Goal: Information Seeking & Learning: Learn about a topic

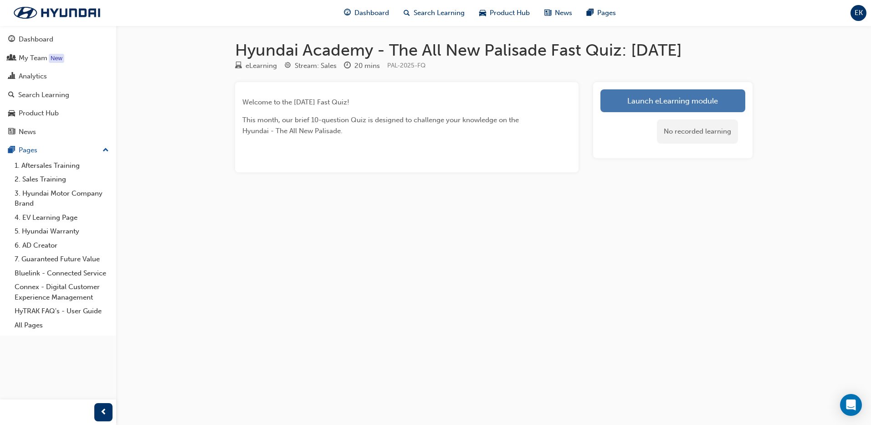
click at [659, 99] on link "Launch eLearning module" at bounding box center [672, 100] width 145 height 23
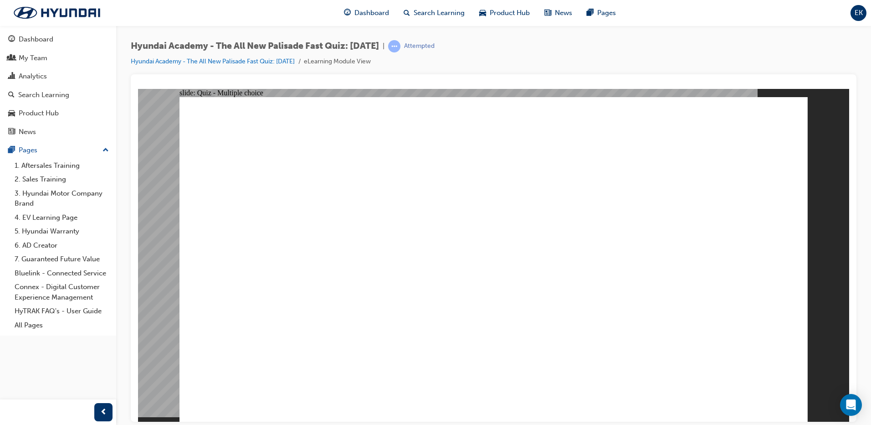
radio input "false"
radio input "true"
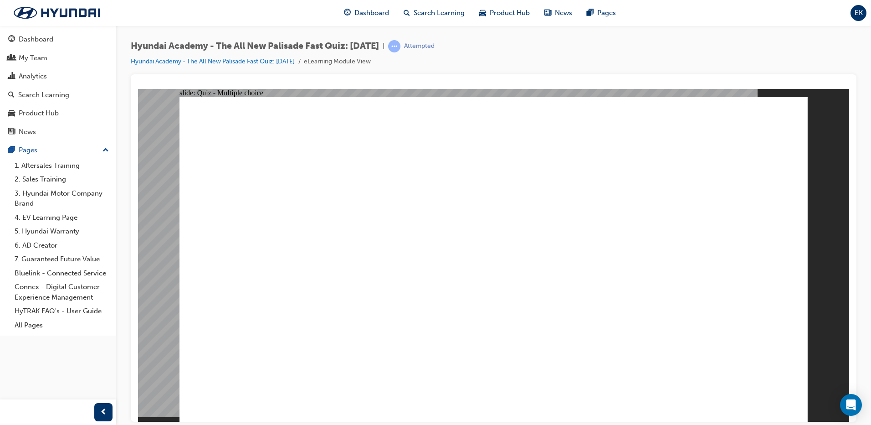
radio input "true"
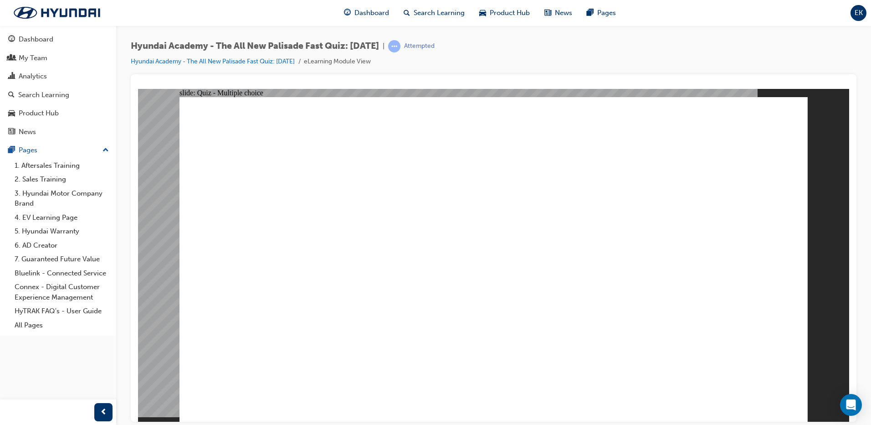
radio input "true"
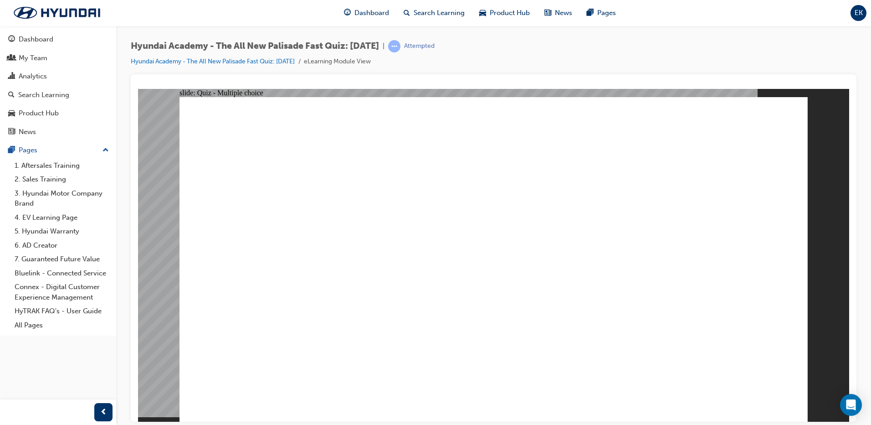
drag, startPoint x: 517, startPoint y: 311, endPoint x: 508, endPoint y: 314, distance: 10.1
checkbox input "true"
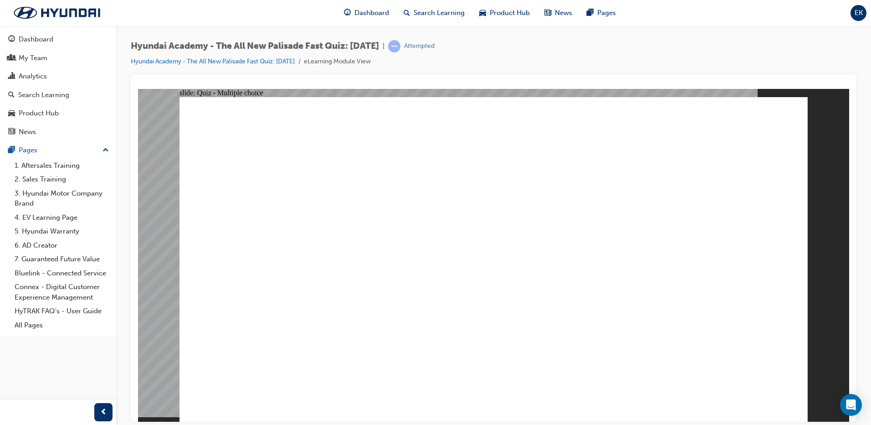
radio input "true"
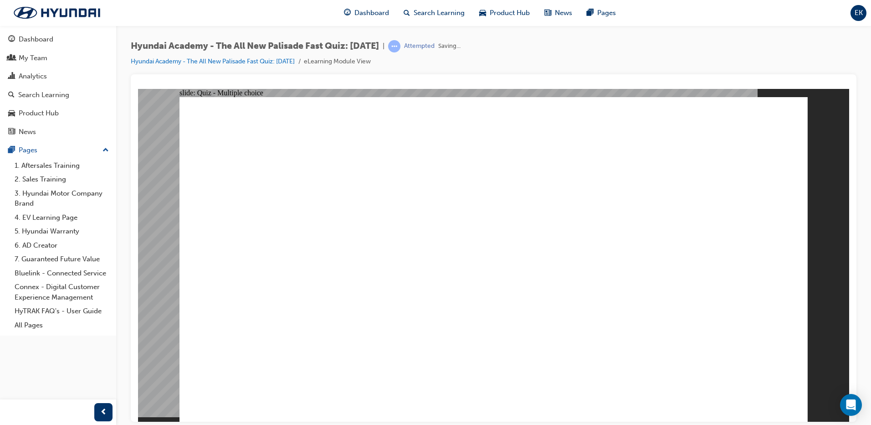
radio input "true"
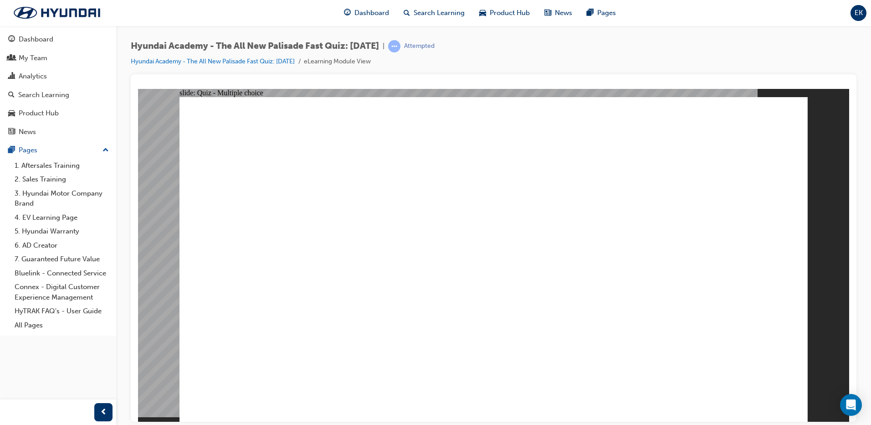
checkbox input "true"
drag, startPoint x: 454, startPoint y: 284, endPoint x: 440, endPoint y: 303, distance: 24.1
checkbox input "true"
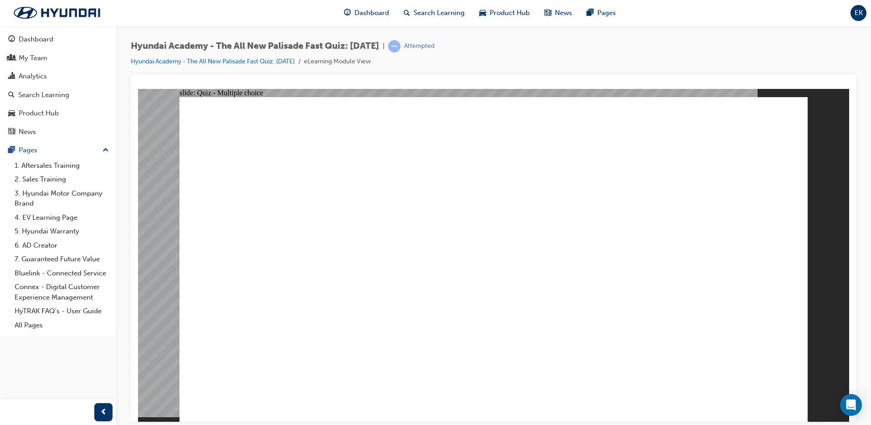
checkbox input "true"
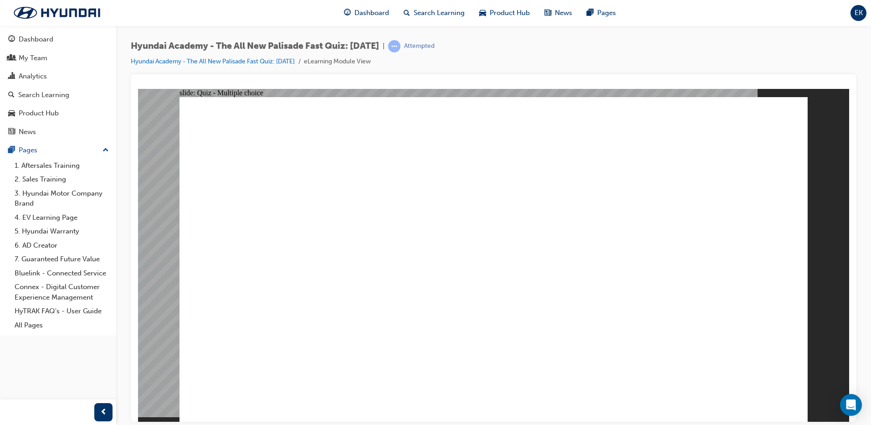
checkbox input "false"
drag, startPoint x: 295, startPoint y: 330, endPoint x: 334, endPoint y: 343, distance: 41.1
checkbox input "true"
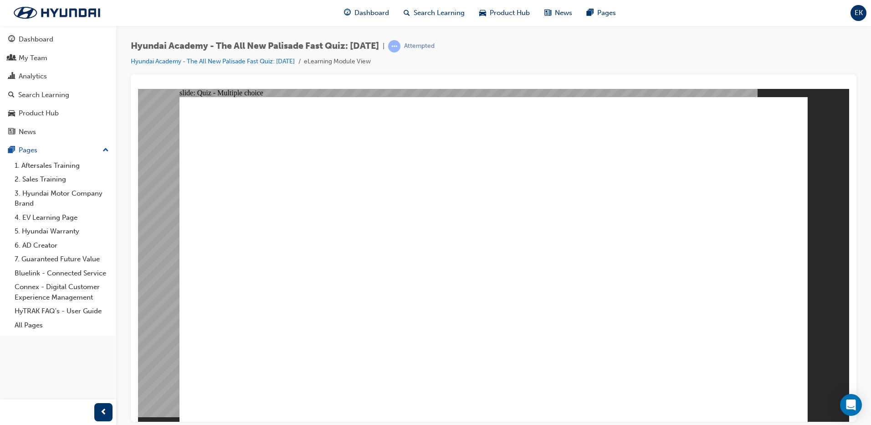
checkbox input "true"
drag, startPoint x: 374, startPoint y: 349, endPoint x: 400, endPoint y: 314, distance: 43.6
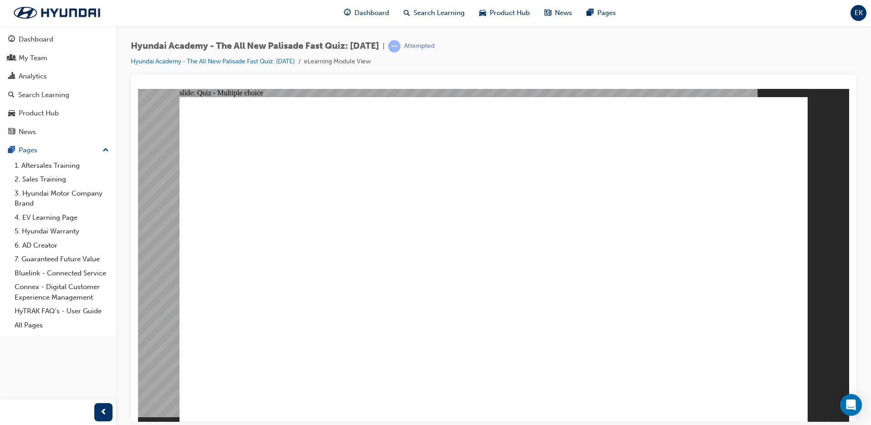
checkbox input "true"
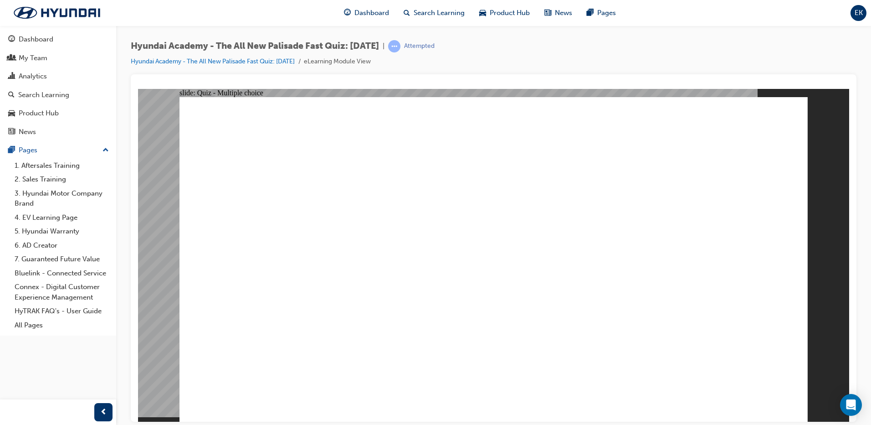
drag, startPoint x: 380, startPoint y: 325, endPoint x: 589, endPoint y: 391, distance: 218.4
radio input "true"
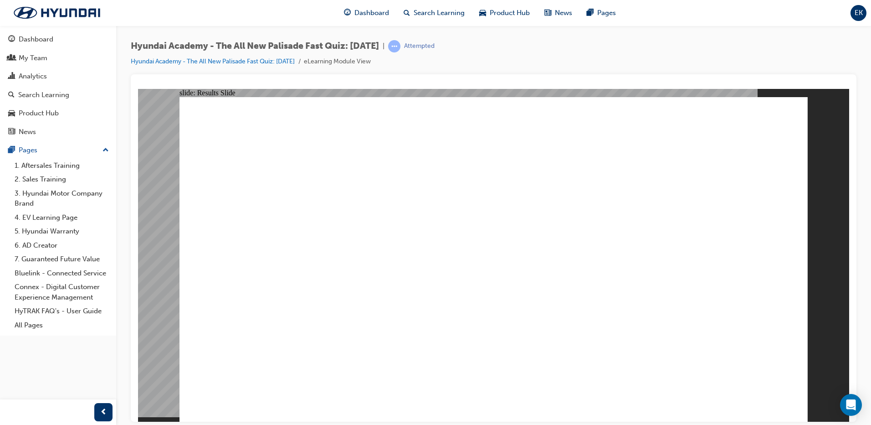
radio input "true"
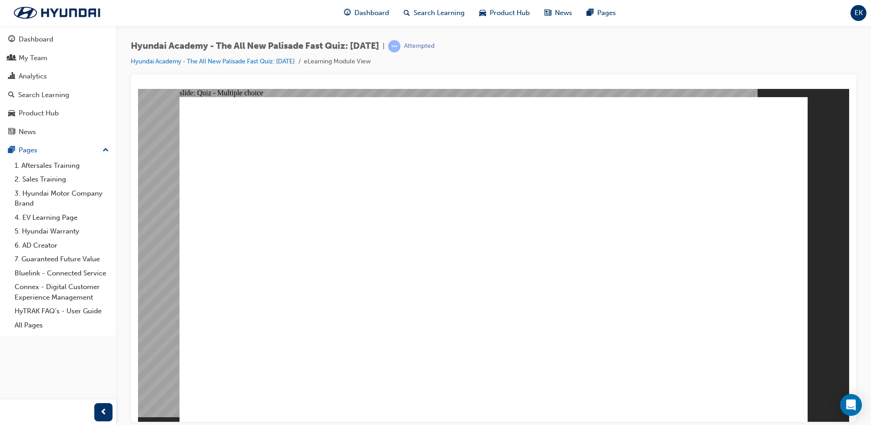
drag, startPoint x: 362, startPoint y: 282, endPoint x: 435, endPoint y: 330, distance: 87.3
radio input "true"
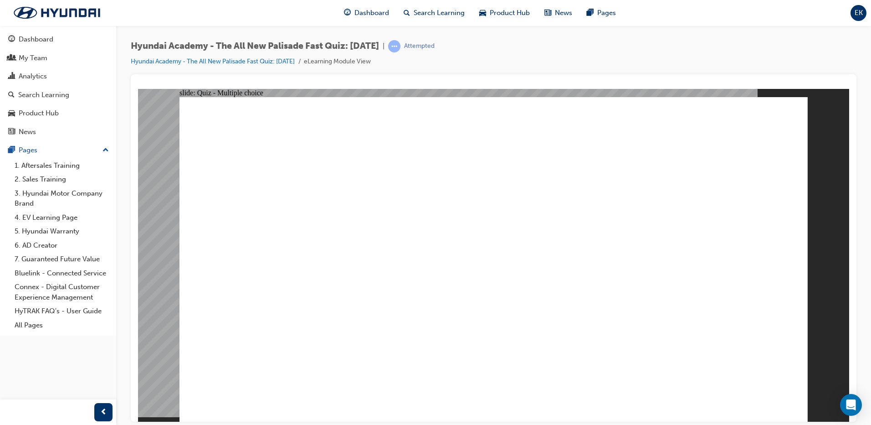
radio input "true"
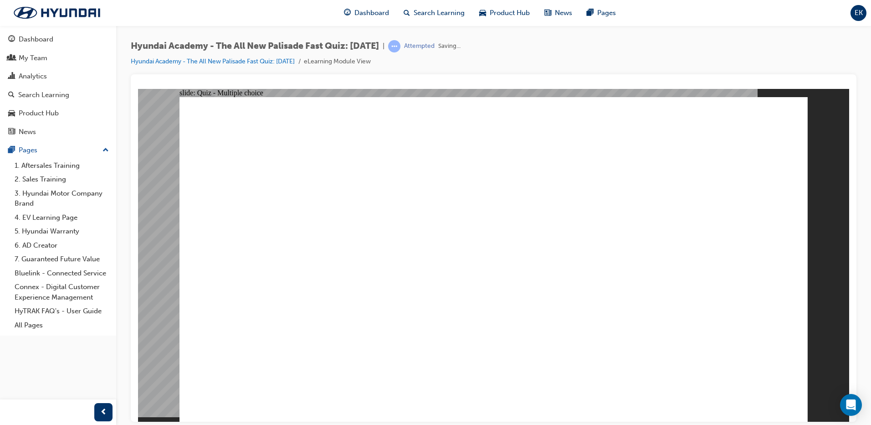
radio input "true"
drag, startPoint x: 523, startPoint y: 314, endPoint x: 518, endPoint y: 310, distance: 6.2
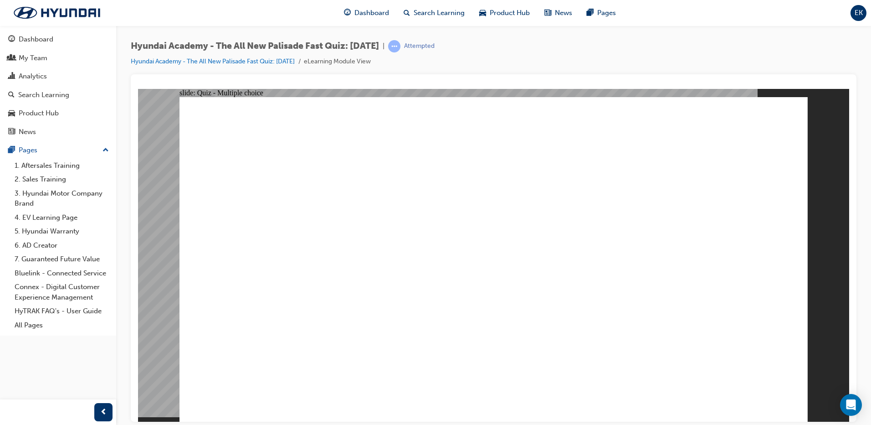
checkbox input "true"
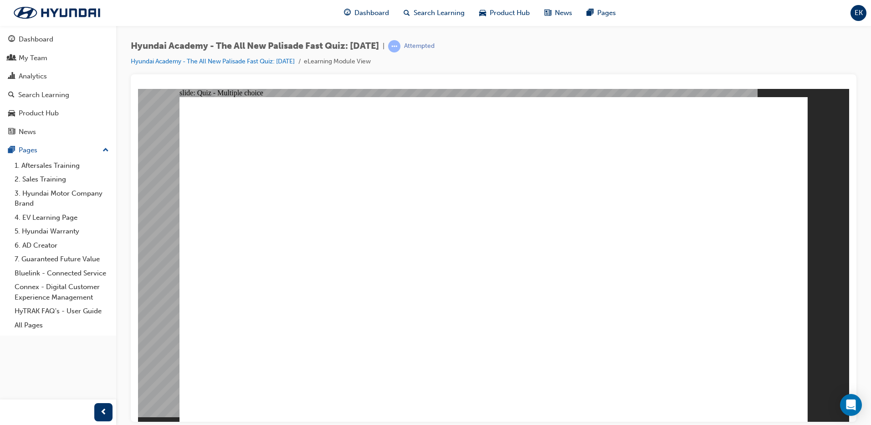
checkbox input "true"
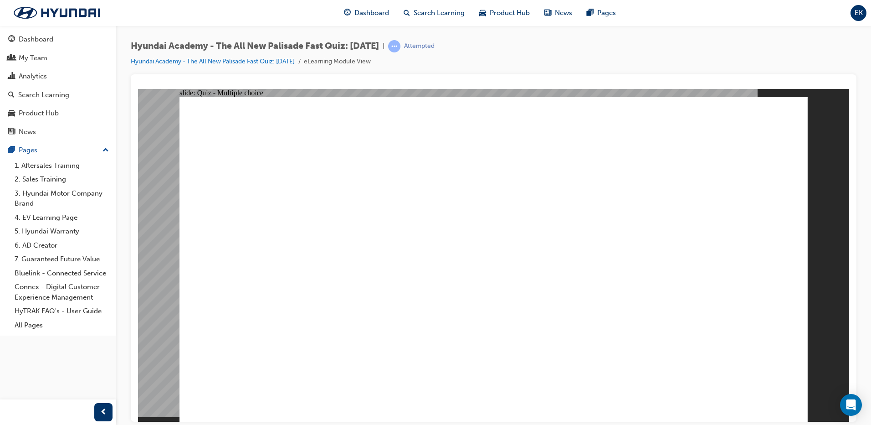
radio input "true"
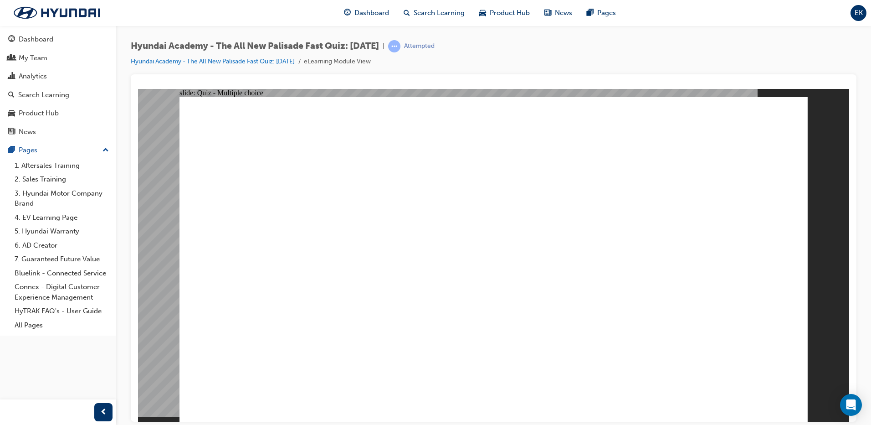
radio input "true"
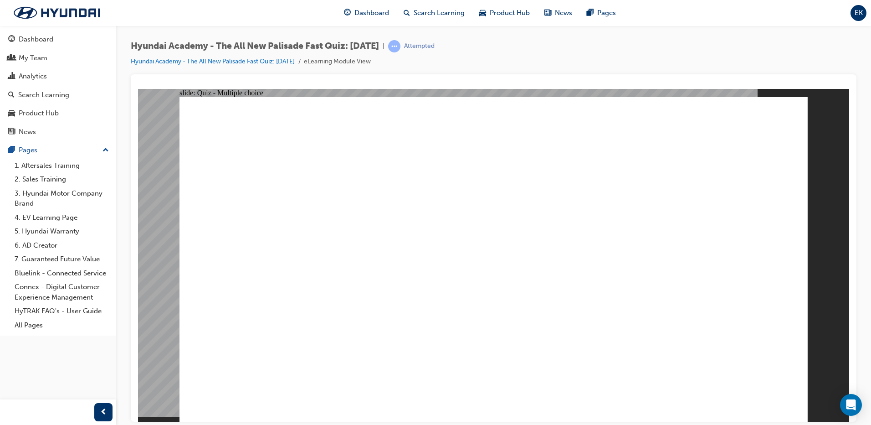
checkbox input "true"
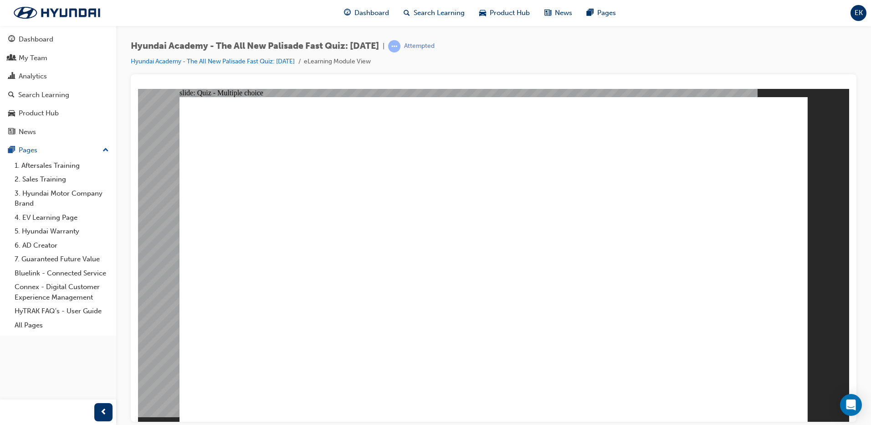
checkbox input "true"
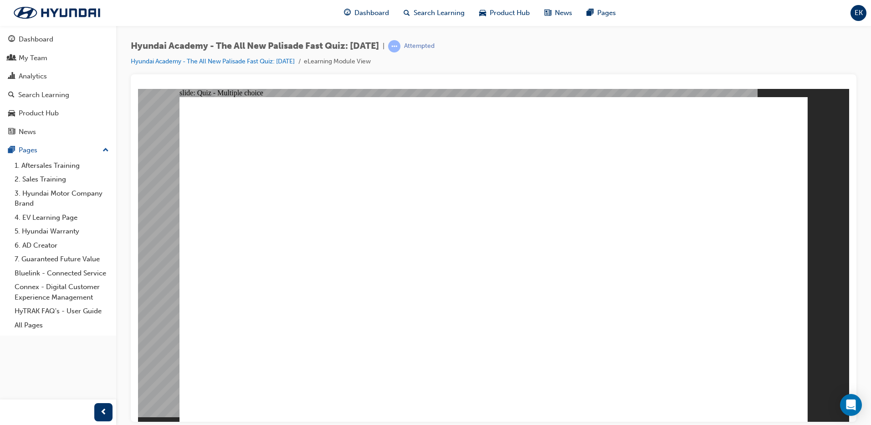
checkbox input "true"
radio input "true"
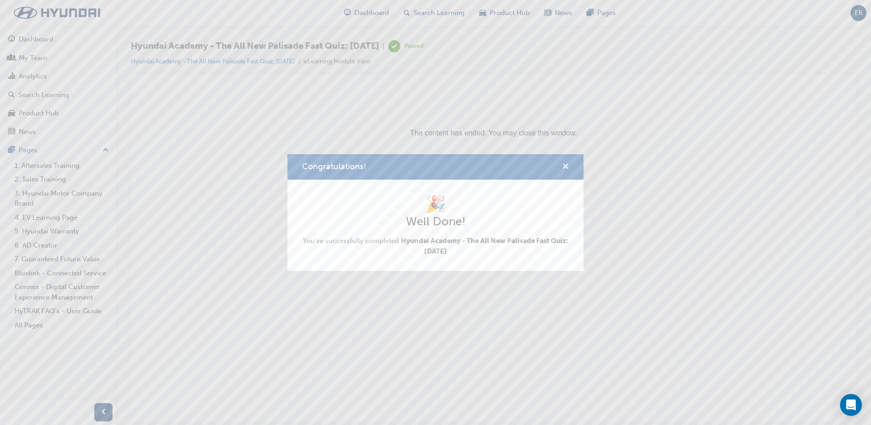
click at [564, 168] on span "cross-icon" at bounding box center [565, 167] width 7 height 8
